Goal: Use online tool/utility: Utilize a website feature to perform a specific function

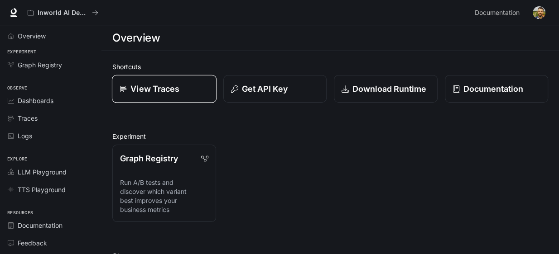
click at [142, 90] on p "View Traces" at bounding box center [154, 89] width 49 height 12
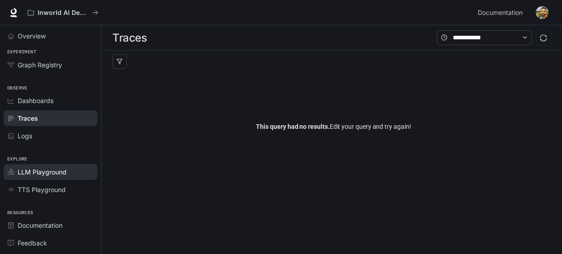
click at [44, 170] on span "LLM Playground" at bounding box center [42, 173] width 49 height 10
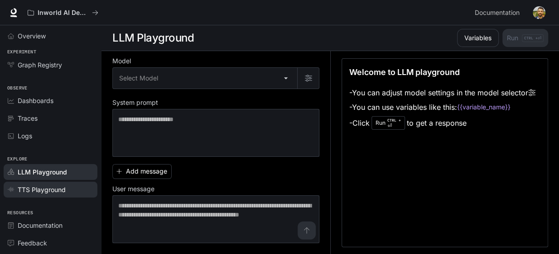
click at [43, 188] on span "TTS Playground" at bounding box center [42, 190] width 48 height 10
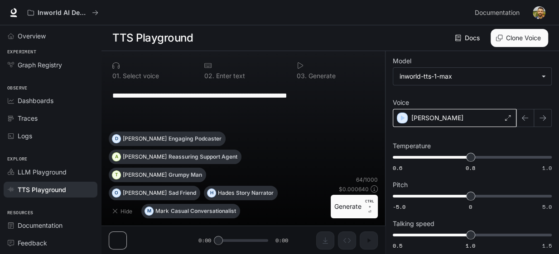
click at [507, 120] on icon at bounding box center [507, 117] width 5 height 5
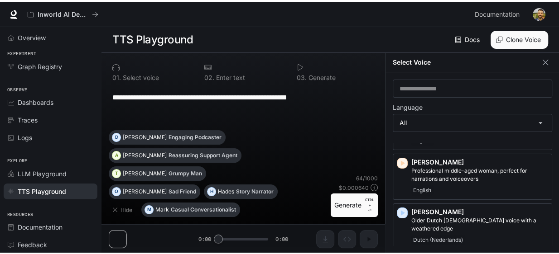
scroll to position [489, 0]
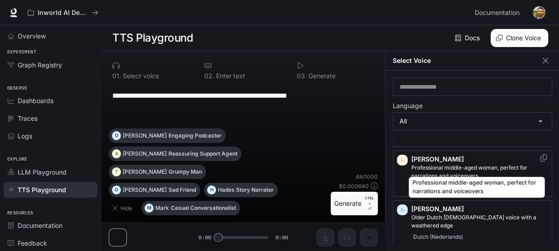
click at [470, 167] on p "Professional middle-aged woman, perfect for narrations and voiceovers" at bounding box center [479, 172] width 137 height 16
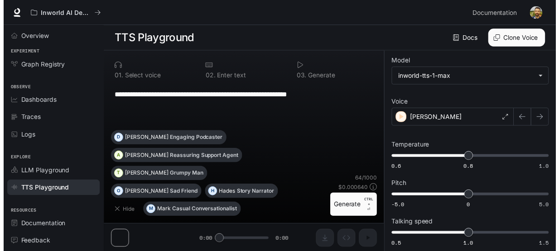
scroll to position [0, 0]
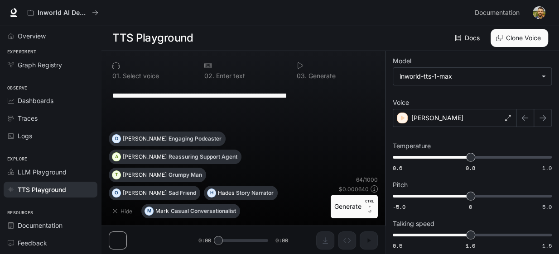
click at [348, 210] on button "Generate CTRL + ⏎" at bounding box center [354, 207] width 47 height 24
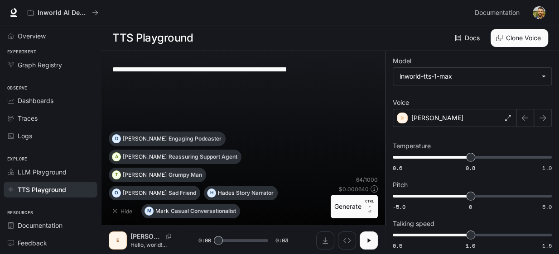
click at [370, 240] on icon "button" at bounding box center [368, 240] width 7 height 7
click at [497, 118] on div "Elizabeth" at bounding box center [455, 118] width 124 height 18
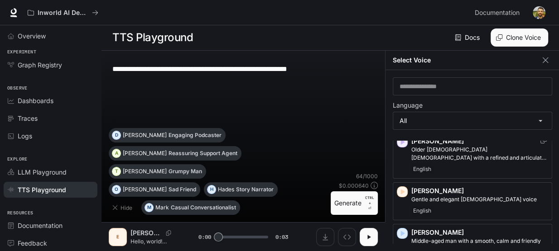
scroll to position [217, 0]
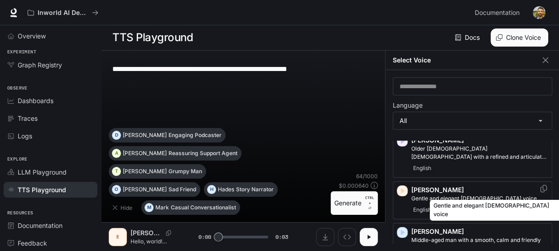
click at [456, 195] on p "Gentle and elegant female voice" at bounding box center [479, 199] width 137 height 8
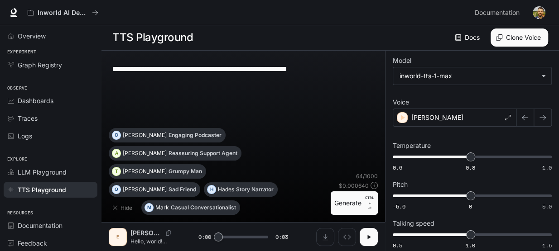
scroll to position [0, 0]
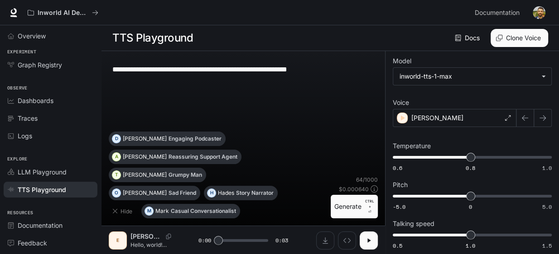
click at [343, 209] on button "Generate CTRL + ⏎" at bounding box center [354, 207] width 47 height 24
click at [507, 120] on icon at bounding box center [507, 117] width 5 height 5
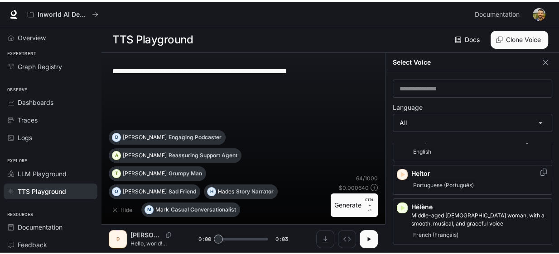
scroll to position [728, 0]
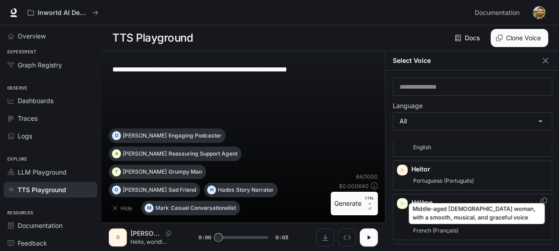
click at [455, 207] on p "Middle-aged French woman, with a smooth, musical, and graceful voice" at bounding box center [479, 215] width 137 height 16
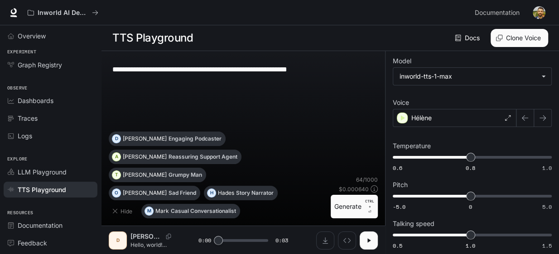
click at [350, 207] on button "Generate CTRL + ⏎" at bounding box center [354, 207] width 47 height 24
click at [366, 245] on button "button" at bounding box center [368, 241] width 18 height 18
click at [363, 246] on button "button" at bounding box center [368, 241] width 18 height 18
type input "*"
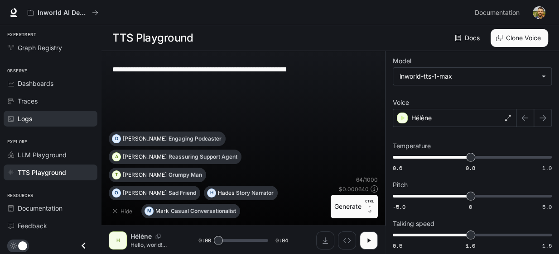
scroll to position [0, 0]
